Goal: Find contact information: Find contact information

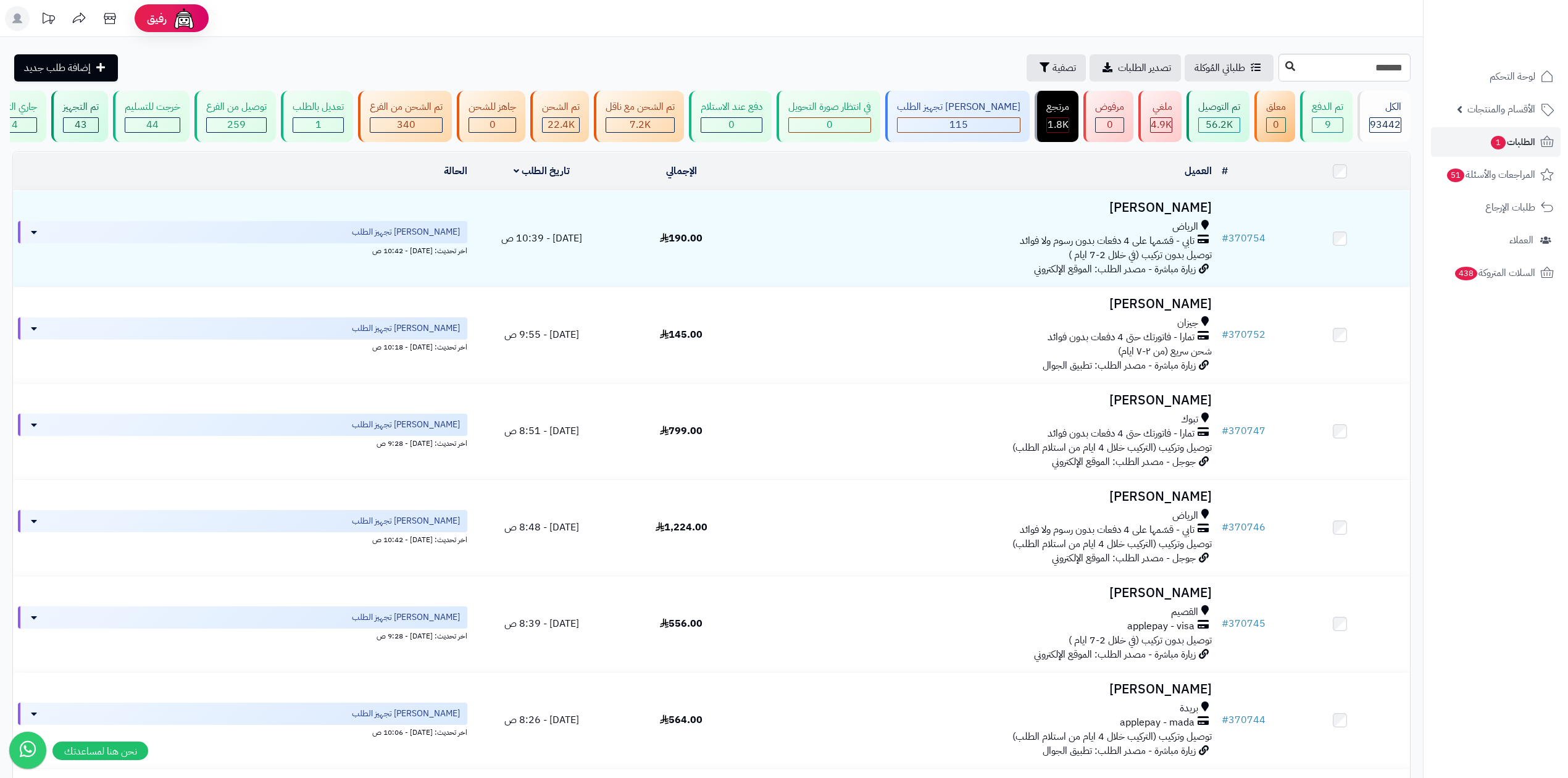
type input "******"
click at [1281, 60] on button at bounding box center [1290, 67] width 18 height 24
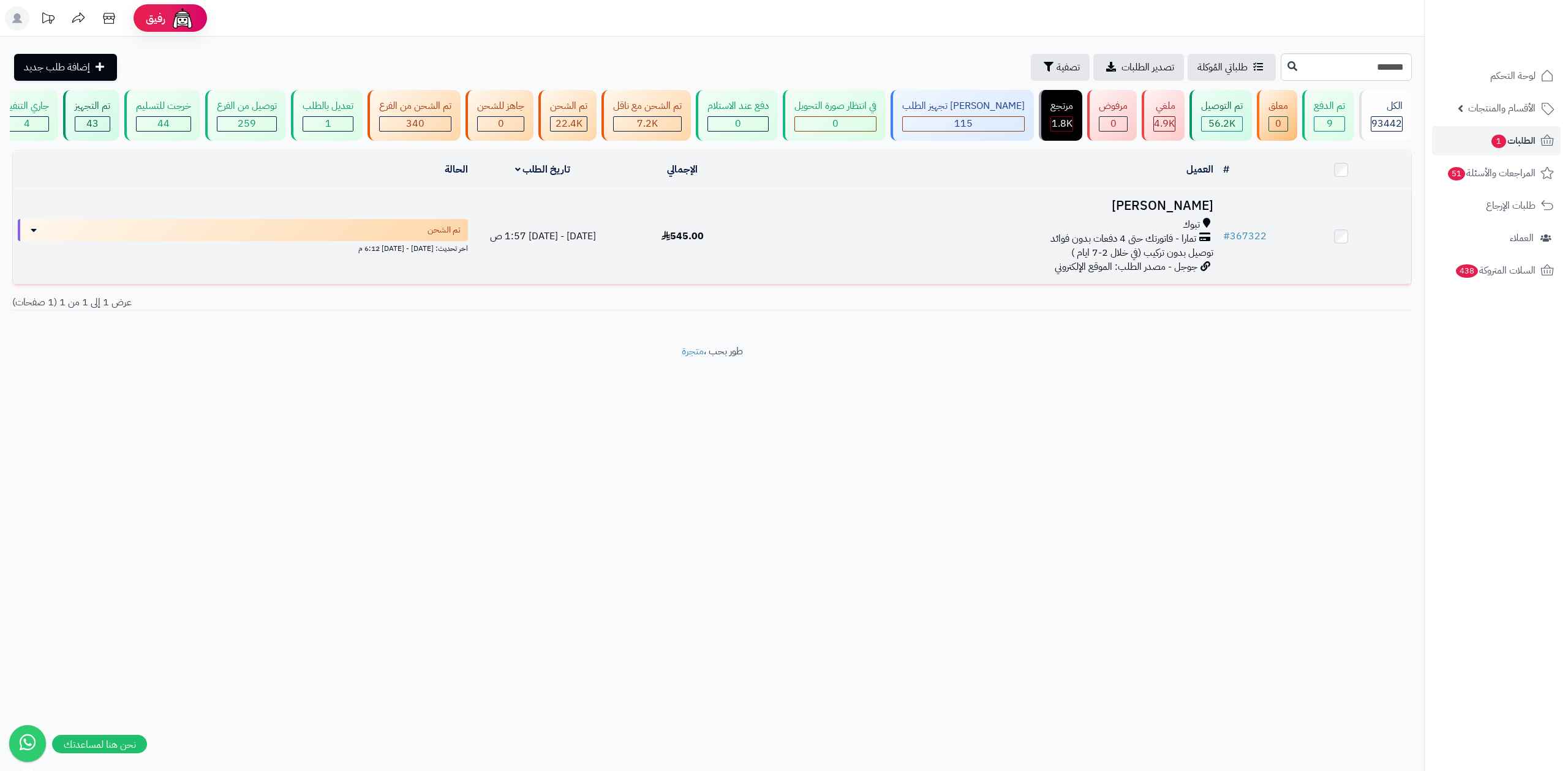
click at [1179, 226] on div "تبوك" at bounding box center [984, 226] width 456 height 14
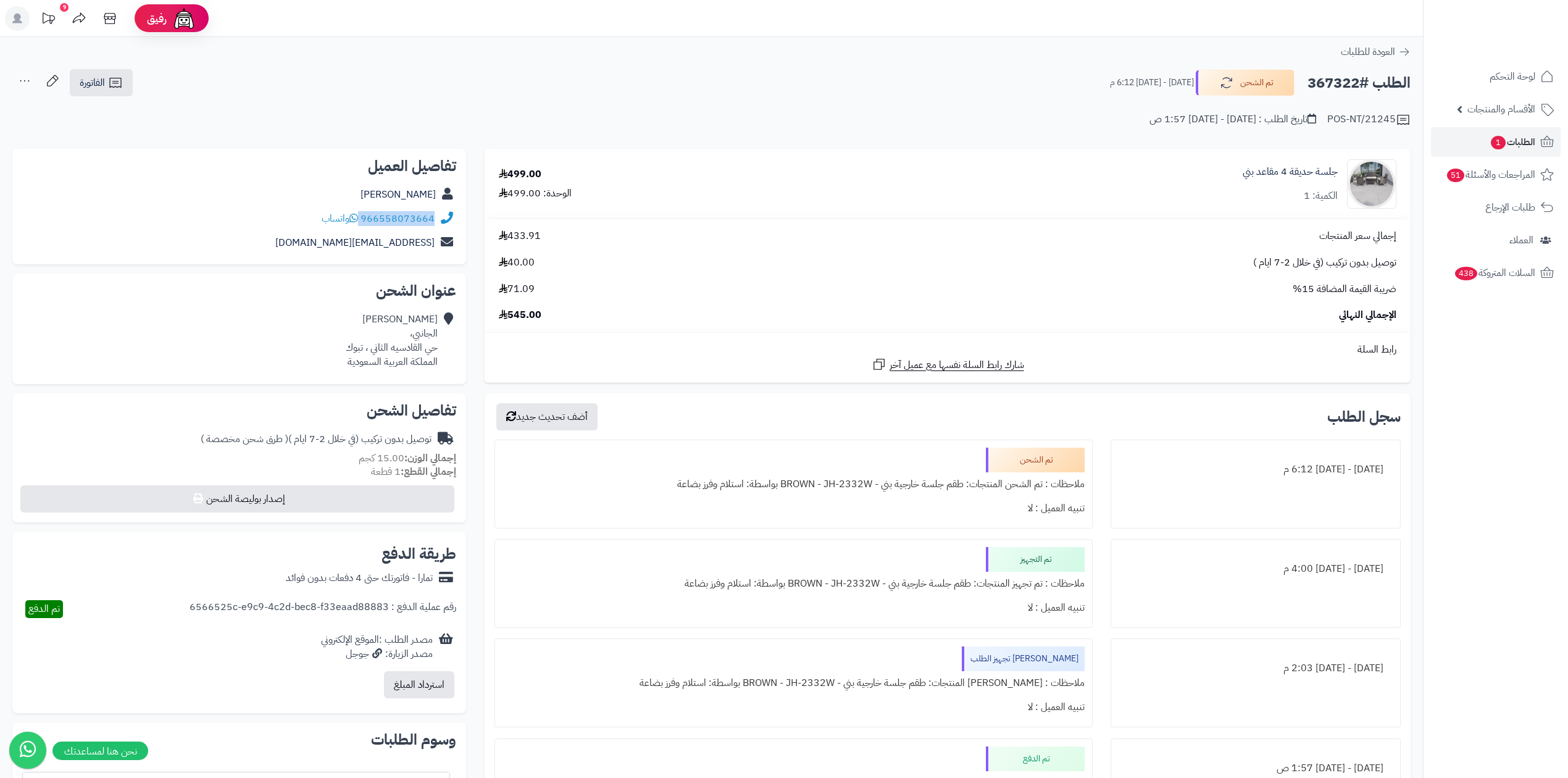
drag, startPoint x: 362, startPoint y: 215, endPoint x: 450, endPoint y: 213, distance: 88.0
click at [450, 213] on div "966558073664 واتساب" at bounding box center [238, 218] width 434 height 24
copy div "966558073664"
